Goal: Information Seeking & Learning: Understand process/instructions

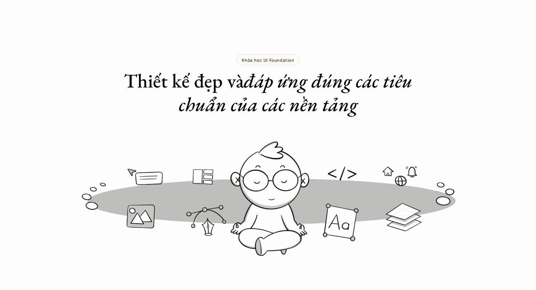
scroll to position [405, 0]
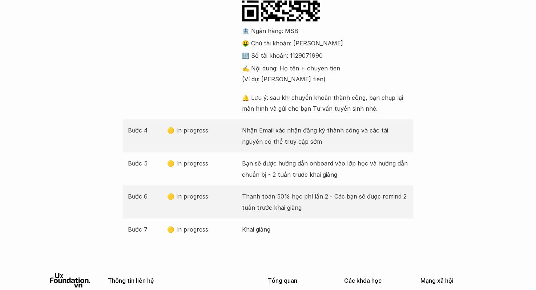
scroll to position [291, 0]
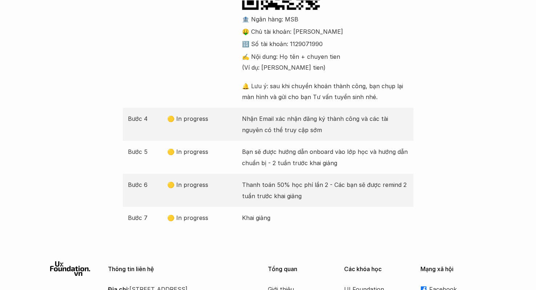
click at [215, 39] on div "Bước 3 🟡 In progress Thanh toán 50% học phí lần 1 🏦 Ngân hàng: MSB 🤑 Chủ tài kh…" at bounding box center [268, 10] width 291 height 196
drag, startPoint x: 27, startPoint y: 89, endPoint x: 1, endPoint y: 90, distance: 26.2
click at [17, 89] on div "Bước Trạng thái Mô tả Bước 1 ✅ Done Điền form đăng ký khóa học phù hợp Bước 2 ✅…" at bounding box center [268, 32] width 536 height 394
click at [178, 74] on div "Bước 3 🟡 In progress Thanh toán 50% học phí lần 1 🏦 Ngân hàng: MSB 🤑 Chủ tài kh…" at bounding box center [268, 10] width 291 height 196
drag, startPoint x: 82, startPoint y: 57, endPoint x: 76, endPoint y: 56, distance: 6.6
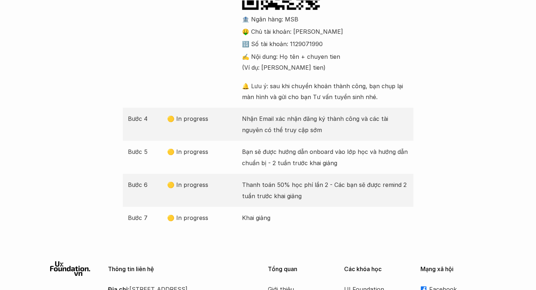
click at [76, 56] on div "Bước Trạng thái Mô tả Bước 1 ✅ Done Điền form đăng ký khóa học phù hợp Bước 2 ✅…" at bounding box center [268, 32] width 536 height 394
click at [171, 44] on div "Bước 3 🟡 In progress Thanh toán 50% học phí lần 1 🏦 Ngân hàng: MSB 🤑 Chủ tài kh…" at bounding box center [268, 10] width 291 height 196
click at [146, 24] on div "Bước 3 🟡 In progress Thanh toán 50% học phí lần 1 🏦 Ngân hàng: MSB 🤑 Chủ tài kh…" at bounding box center [268, 10] width 291 height 196
click at [337, 164] on p "Bạn sẽ được hướng dẫn onboard vào lớp học và hướng dẫn chuẩn bị - 2 tuần trước …" at bounding box center [325, 157] width 166 height 22
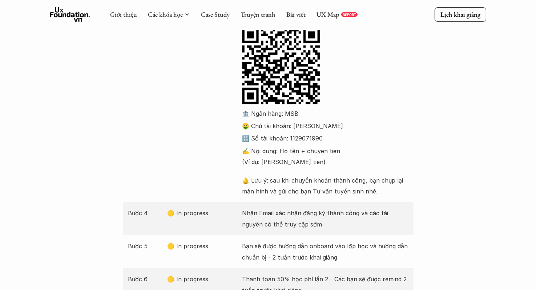
scroll to position [145, 0]
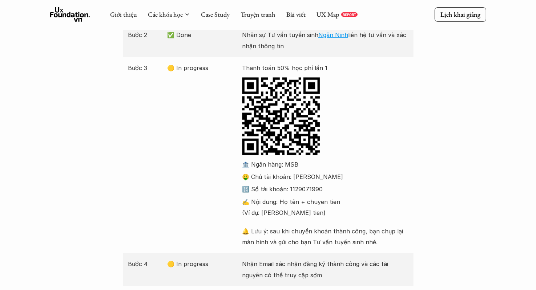
click at [305, 198] on p "✍️ Nội dung: Họ tên + [PERSON_NAME] (Ví dụ: [PERSON_NAME] tien)" at bounding box center [325, 208] width 166 height 22
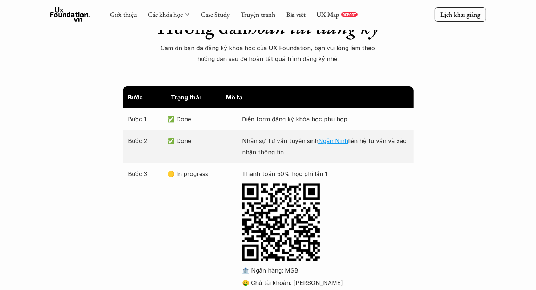
scroll to position [36, 0]
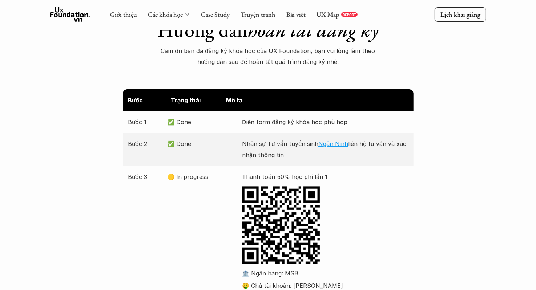
click at [9, 96] on div "Bước Trạng thái Mô tả Bước 1 ✅ Done Điền form đăng ký khóa học phù hợp Bước 2 ✅…" at bounding box center [268, 286] width 536 height 394
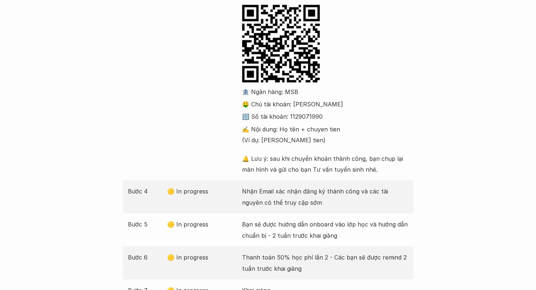
scroll to position [408, 0]
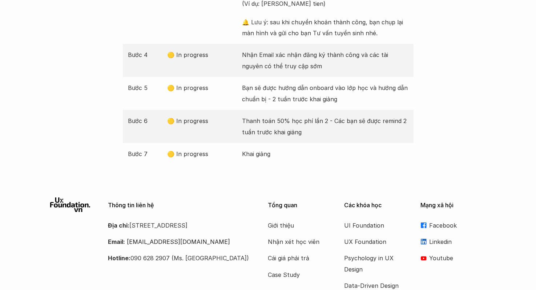
scroll to position [335, 0]
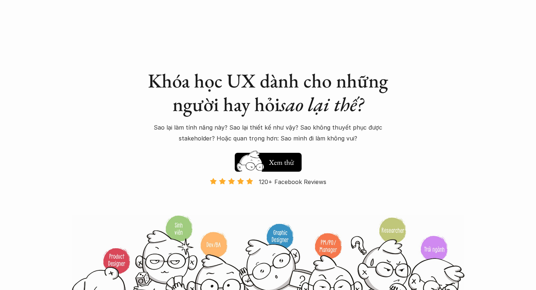
scroll to position [732, 0]
